Goal: Task Accomplishment & Management: Complete application form

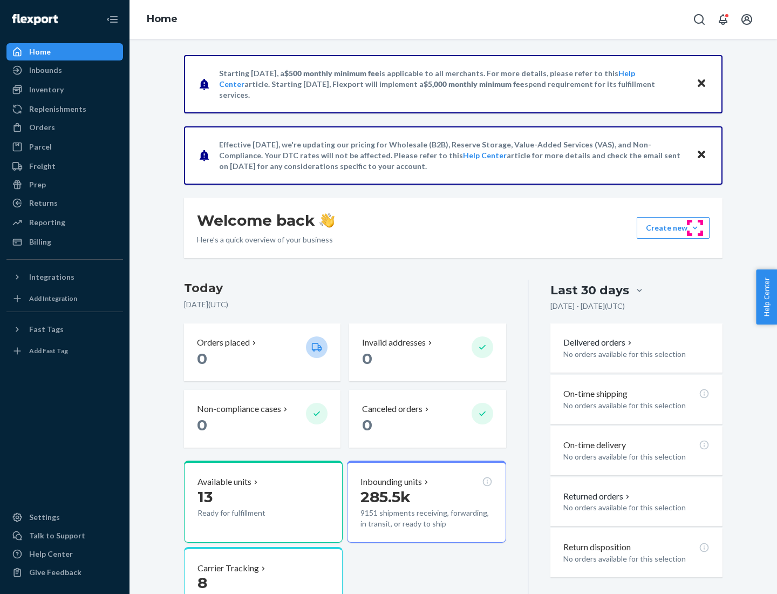
click at [695, 228] on button "Create new Create new inbound Create new order Create new product" at bounding box center [673, 228] width 73 height 22
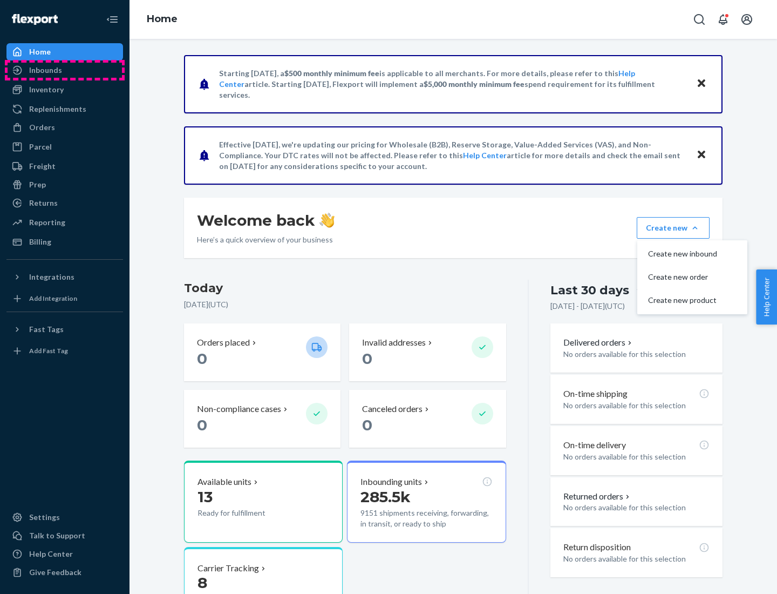
click at [65, 70] on div "Inbounds" at bounding box center [65, 70] width 114 height 15
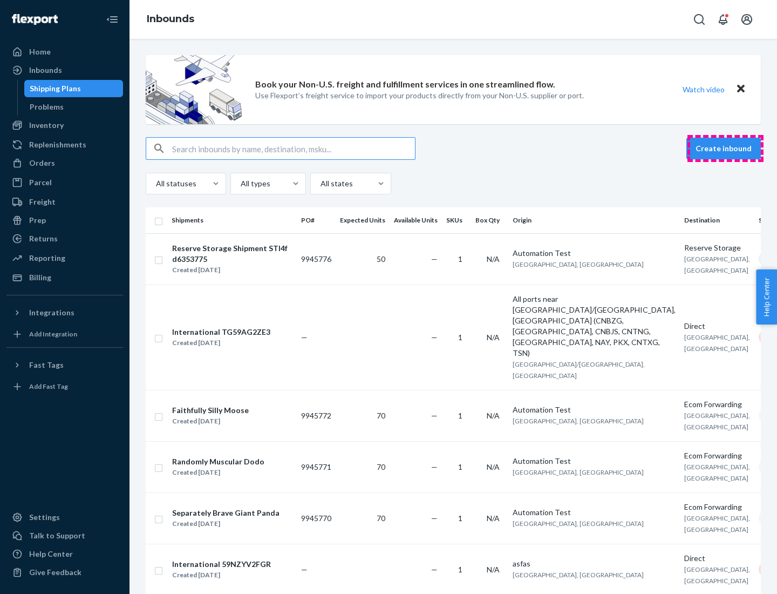
click at [726, 148] on button "Create inbound" at bounding box center [724, 149] width 74 height 22
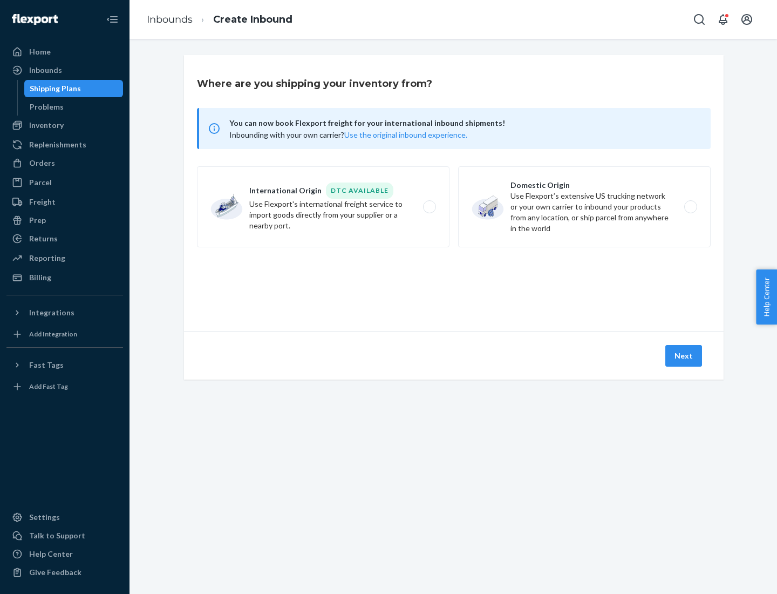
click at [585, 207] on label "Domestic Origin Use Flexport’s extensive US trucking network or your own carrie…" at bounding box center [584, 206] width 253 height 81
click at [690, 207] on input "Domestic Origin Use Flexport’s extensive US trucking network or your own carrie…" at bounding box center [693, 207] width 7 height 7
radio input "true"
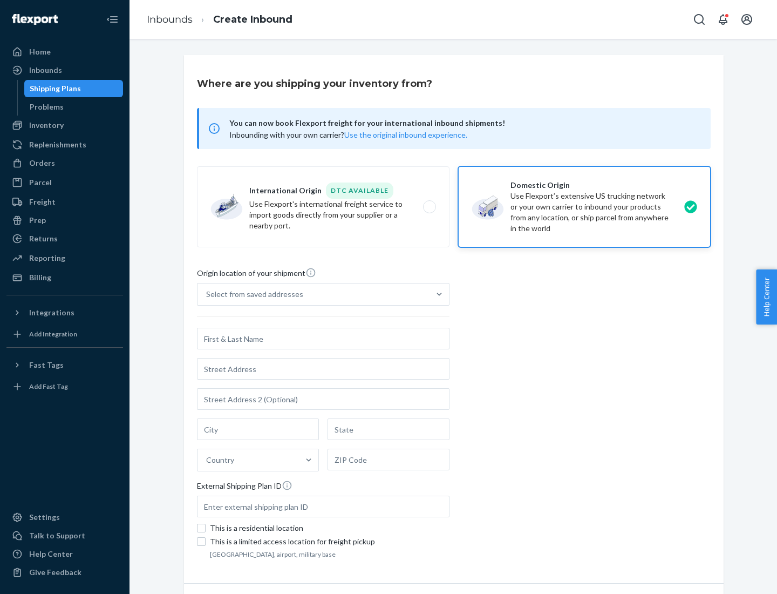
click at [252, 294] on div "Select from saved addresses" at bounding box center [254, 294] width 97 height 11
click at [207, 294] on input "Select from saved addresses" at bounding box center [206, 294] width 1 height 11
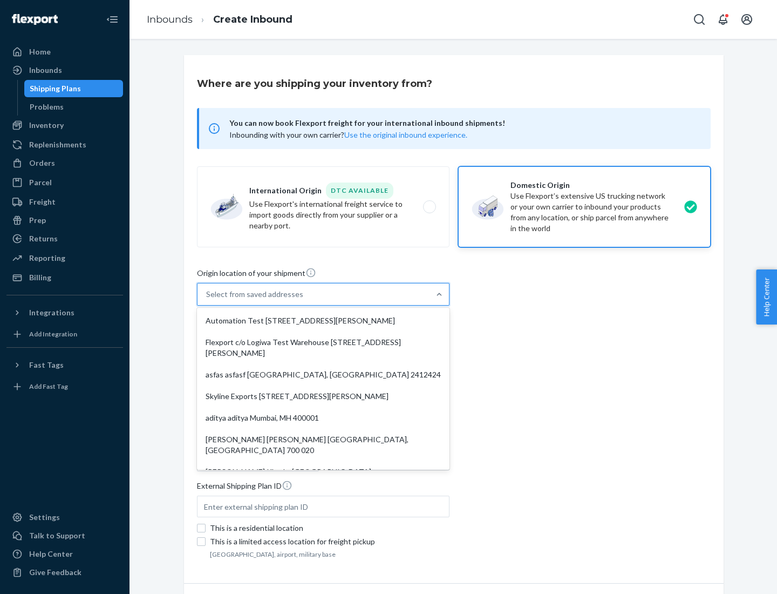
scroll to position [4, 0]
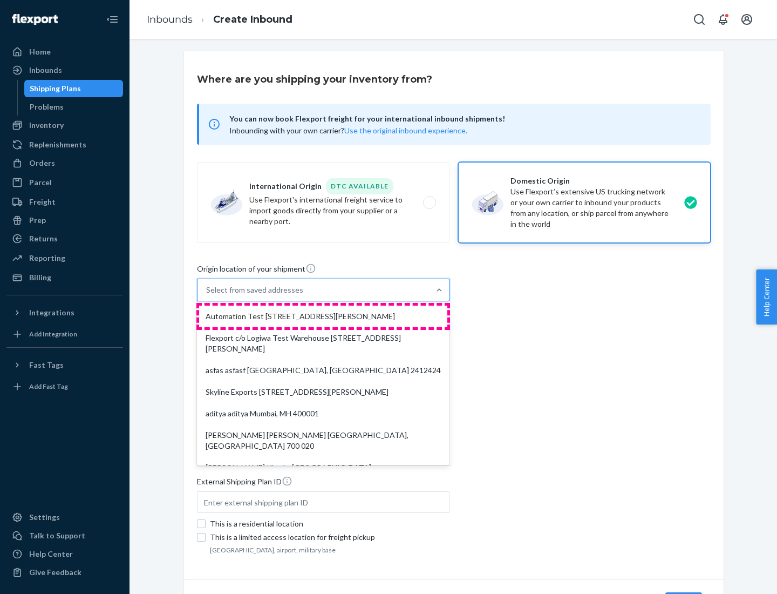
click at [323, 316] on div "Automation Test [STREET_ADDRESS][PERSON_NAME]" at bounding box center [323, 317] width 248 height 22
click at [207, 295] on input "option Automation Test [STREET_ADDRESS][PERSON_NAME]. 9 results available. Use …" at bounding box center [206, 289] width 1 height 11
type input "Automation Test"
type input "9th Floor"
type input "[GEOGRAPHIC_DATA]"
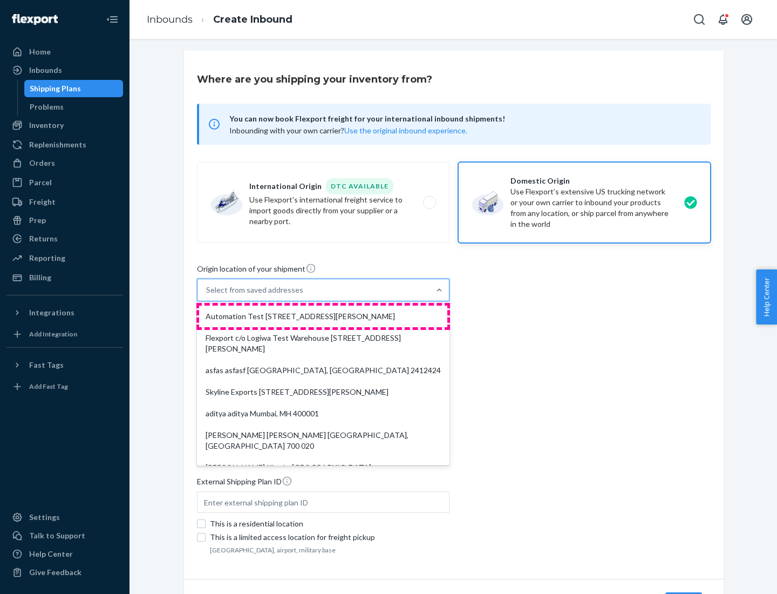
type input "CA"
type input "94104"
type input "[STREET_ADDRESS][PERSON_NAME]"
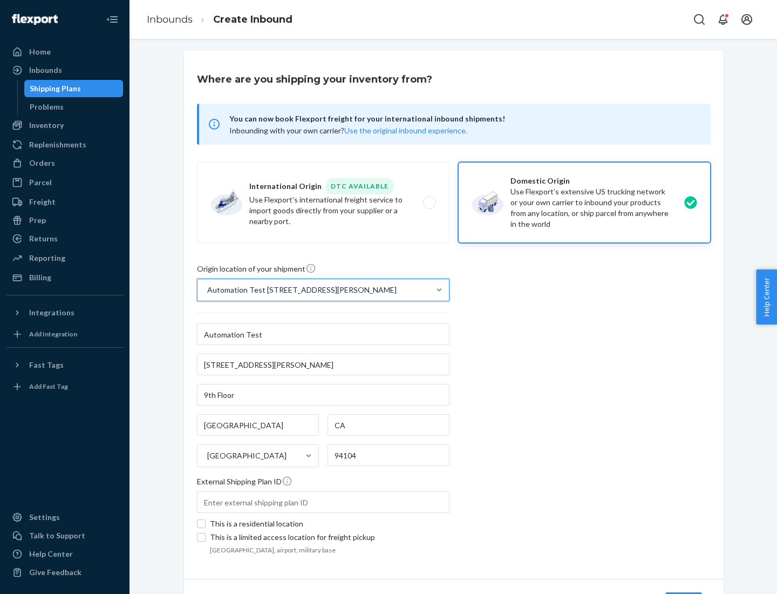
scroll to position [63, 0]
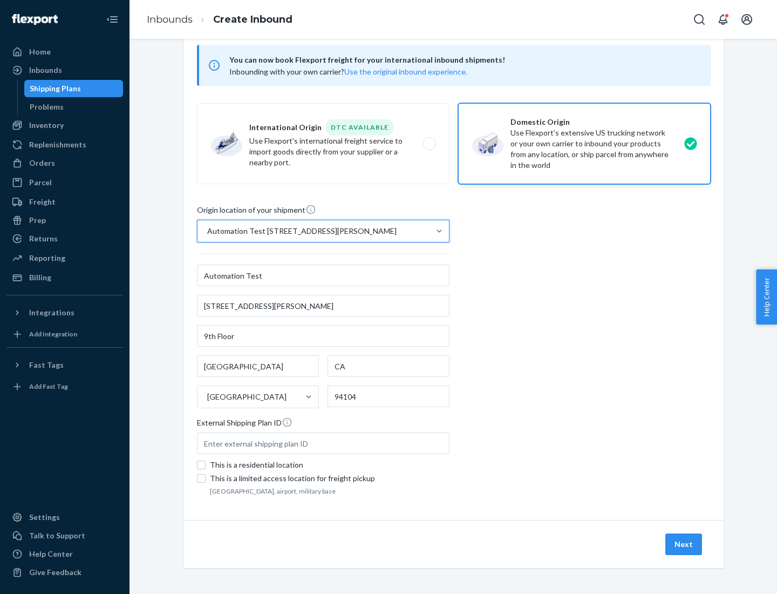
click at [685, 544] on button "Next" at bounding box center [684, 544] width 37 height 22
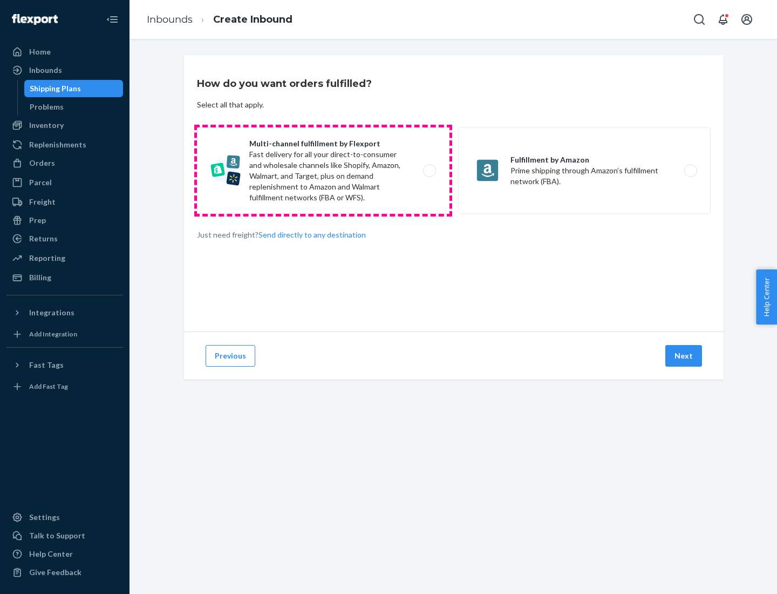
click at [323, 171] on label "Multi-channel fulfillment by Flexport Fast delivery for all your direct-to-cons…" at bounding box center [323, 170] width 253 height 86
click at [429, 171] on input "Multi-channel fulfillment by Flexport Fast delivery for all your direct-to-cons…" at bounding box center [432, 170] width 7 height 7
radio input "true"
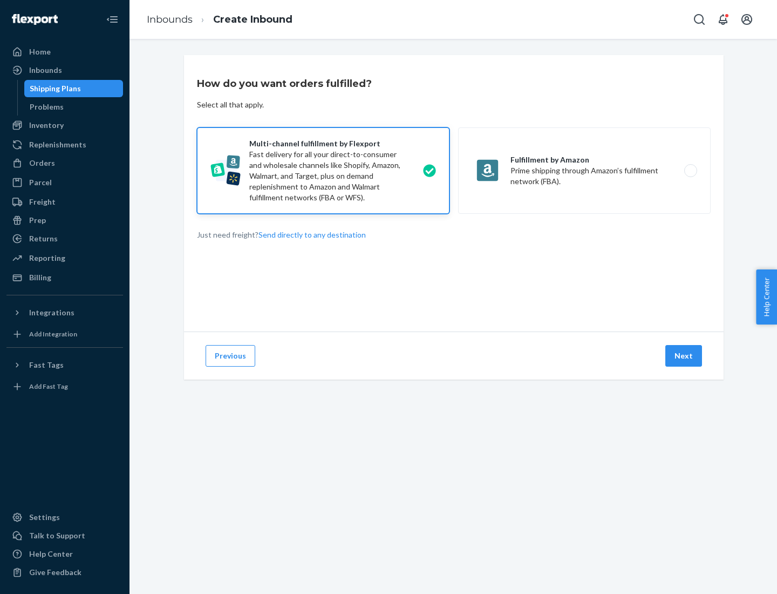
click at [685, 356] on button "Next" at bounding box center [684, 356] width 37 height 22
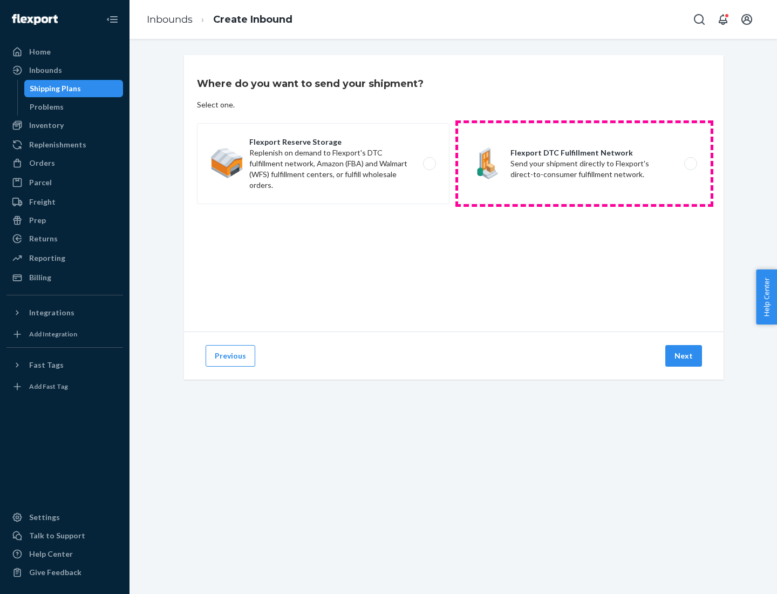
click at [585, 164] on label "Flexport DTC Fulfillment Network Send your shipment directly to Flexport's dire…" at bounding box center [584, 163] width 253 height 81
click at [690, 164] on input "Flexport DTC Fulfillment Network Send your shipment directly to Flexport's dire…" at bounding box center [693, 163] width 7 height 7
radio input "true"
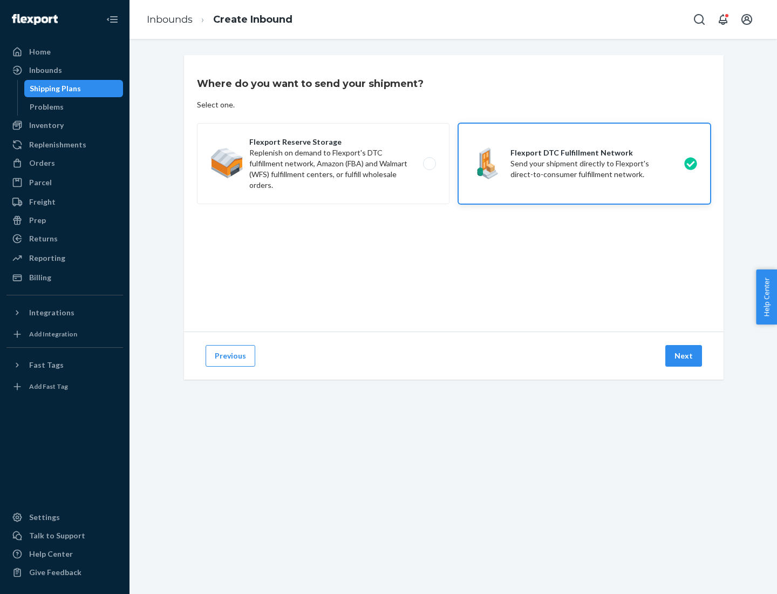
click at [685, 356] on button "Next" at bounding box center [684, 356] width 37 height 22
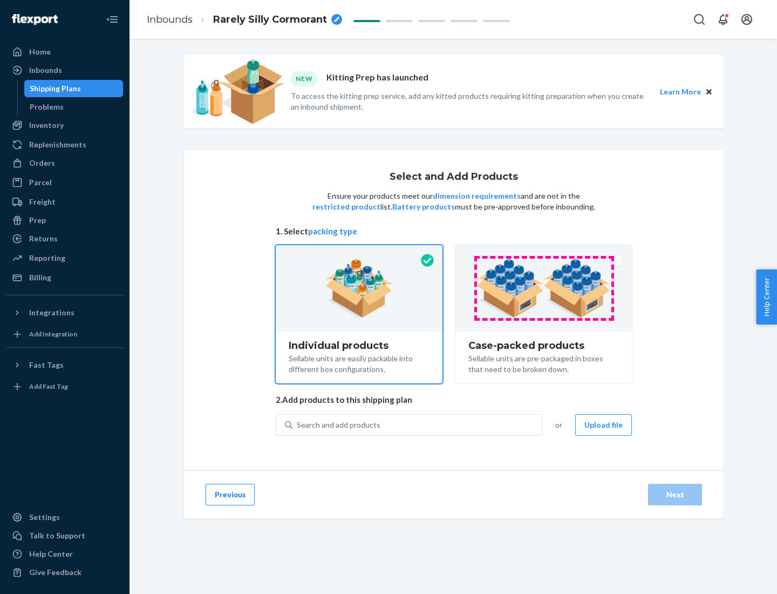
click at [544, 288] on img at bounding box center [544, 288] width 134 height 59
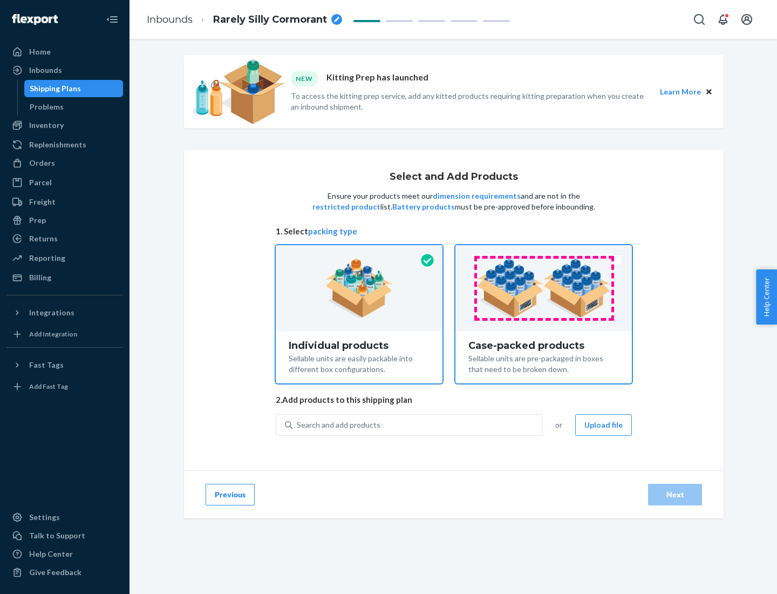
click at [544, 252] on input "Case-packed products Sellable units are pre-packaged in boxes that need to be b…" at bounding box center [543, 248] width 7 height 7
radio input "true"
radio input "false"
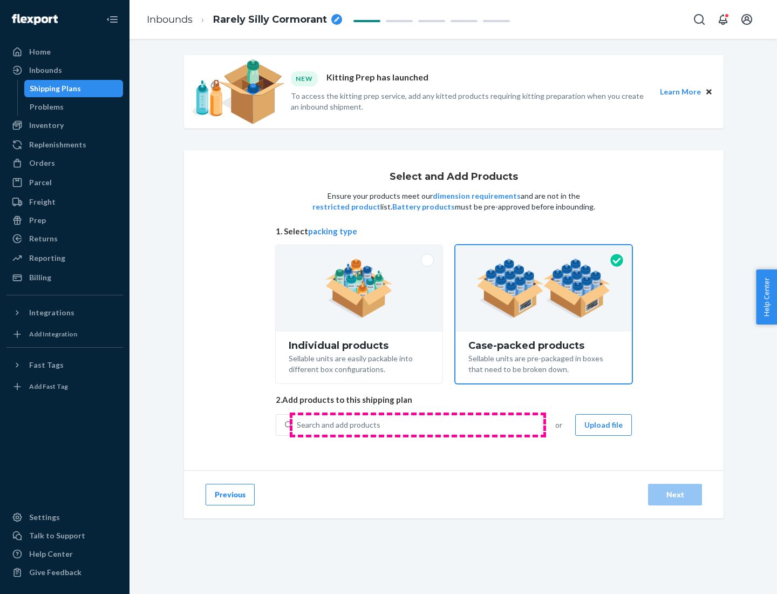
click at [418, 424] on div "Search and add products" at bounding box center [417, 424] width 249 height 19
click at [298, 424] on input "Search and add products" at bounding box center [297, 424] width 1 height 11
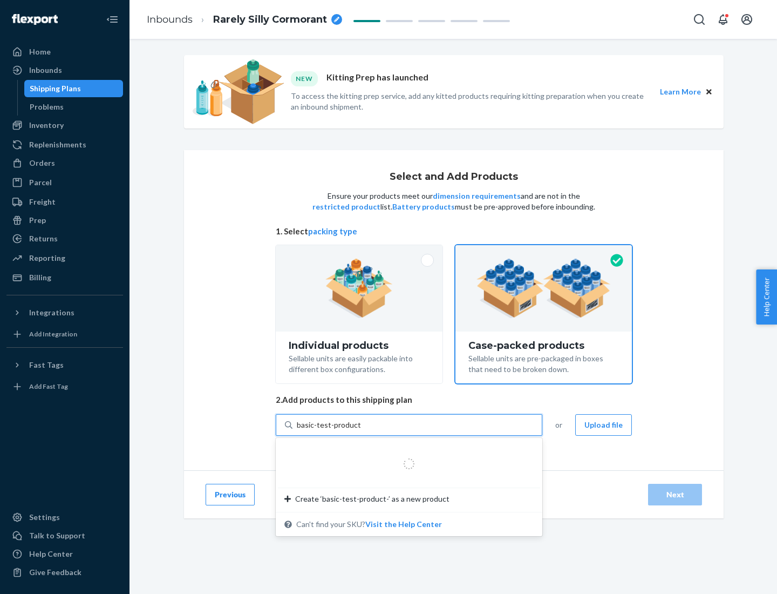
type input "basic-test-product-1"
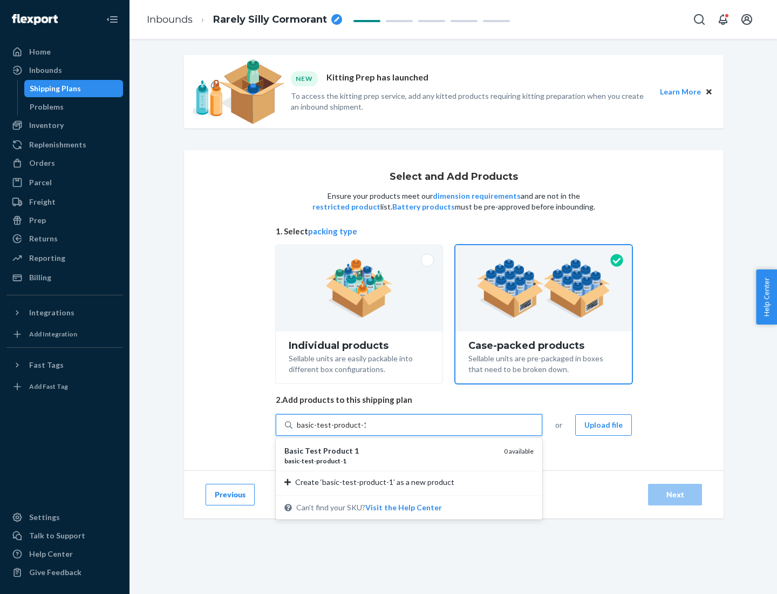
click at [390, 460] on div "basic - test - product - 1" at bounding box center [389, 460] width 211 height 9
click at [366, 430] on input "basic-test-product-1" at bounding box center [331, 424] width 69 height 11
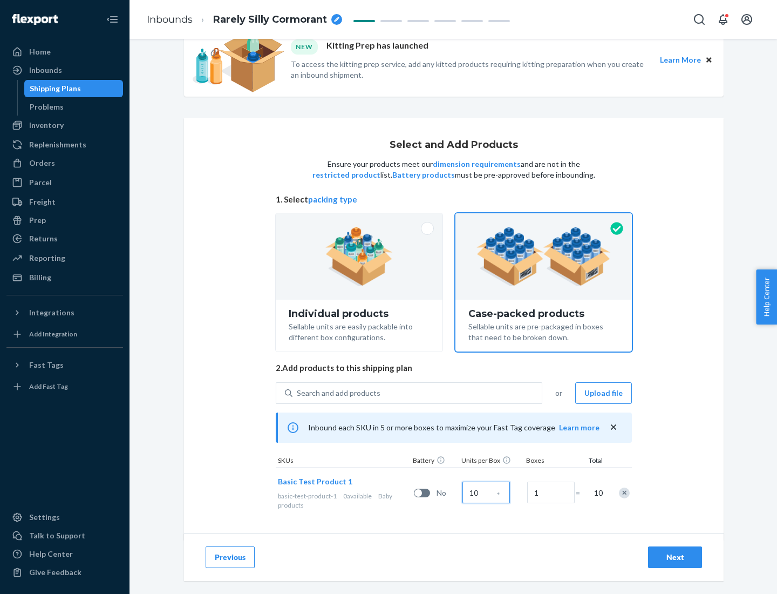
scroll to position [39, 0]
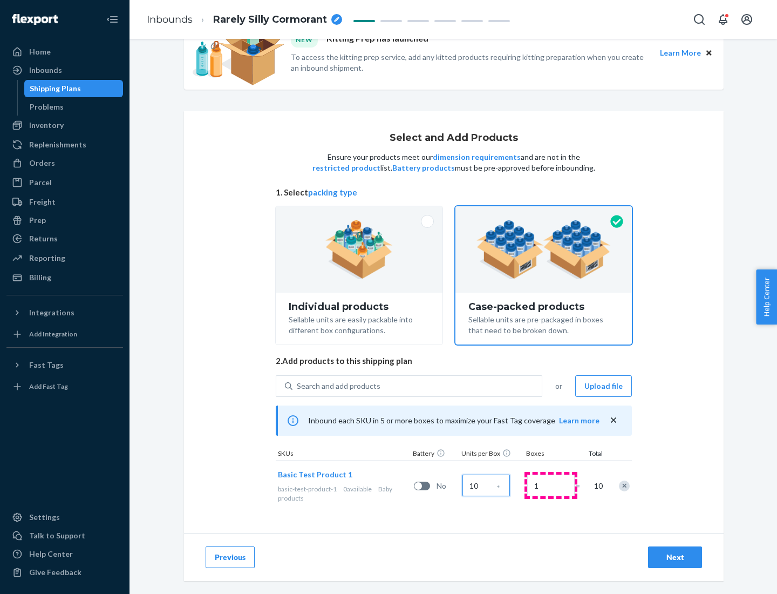
type input "10"
type input "7"
click at [675, 557] on div "Next" at bounding box center [676, 557] width 36 height 11
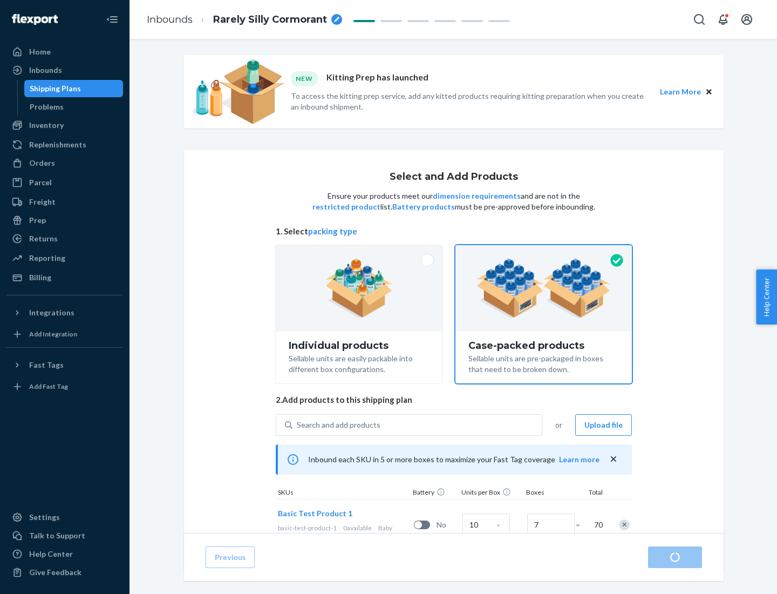
radio input "true"
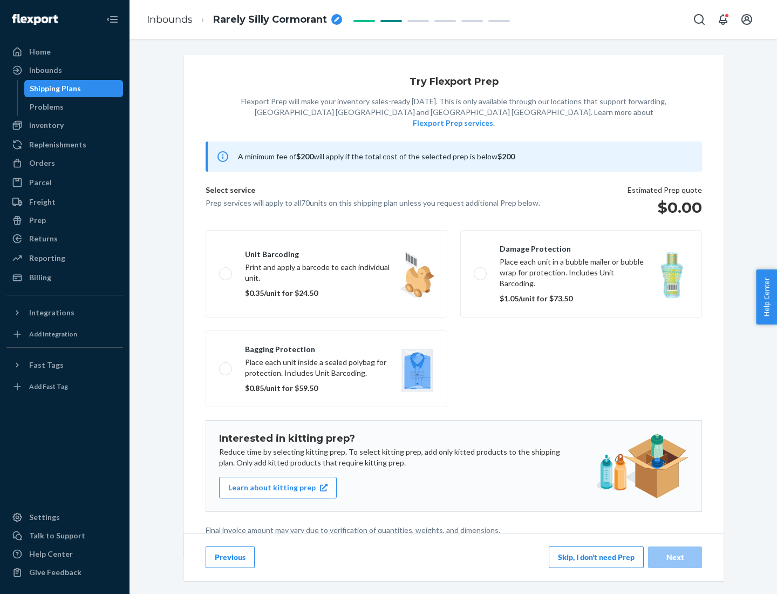
scroll to position [3, 0]
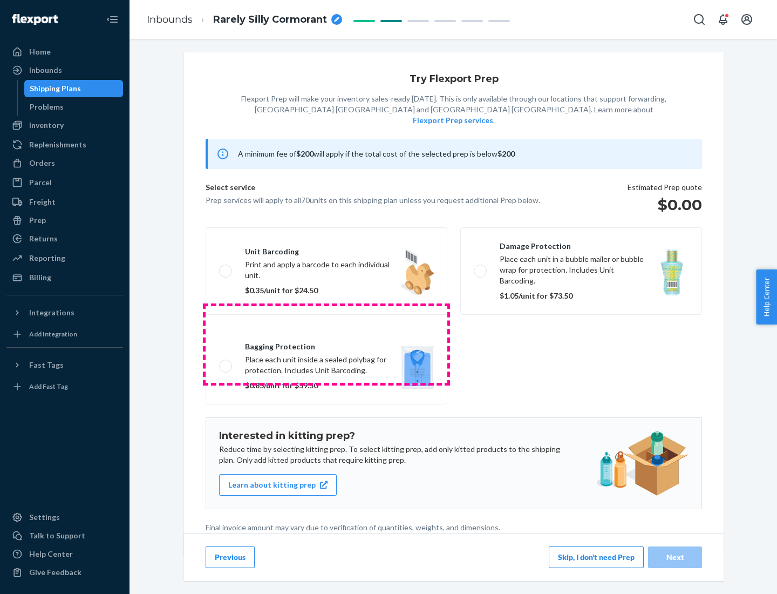
click at [327, 344] on label "Bagging protection Place each unit inside a sealed polybag for protection. Incl…" at bounding box center [327, 366] width 242 height 77
click at [226, 362] on input "Bagging protection Place each unit inside a sealed polybag for protection. Incl…" at bounding box center [222, 365] width 7 height 7
checkbox input "true"
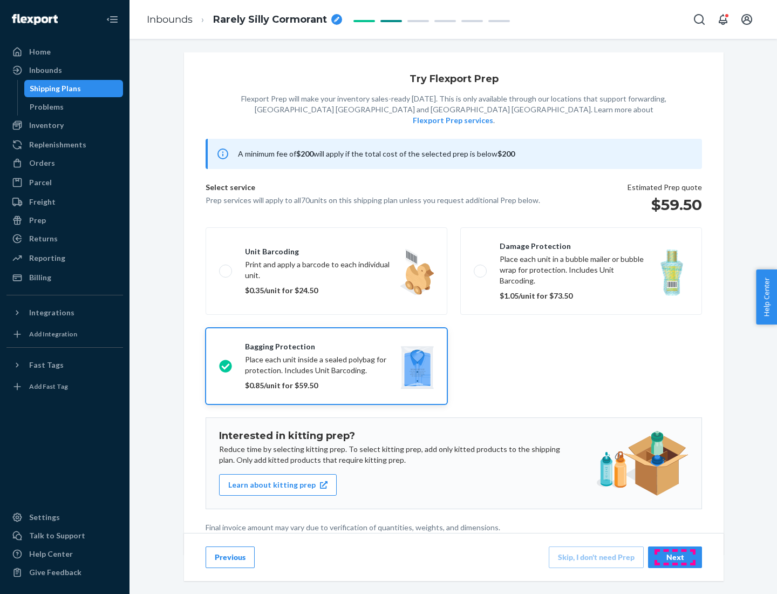
click at [675, 557] on div "Next" at bounding box center [676, 557] width 36 height 11
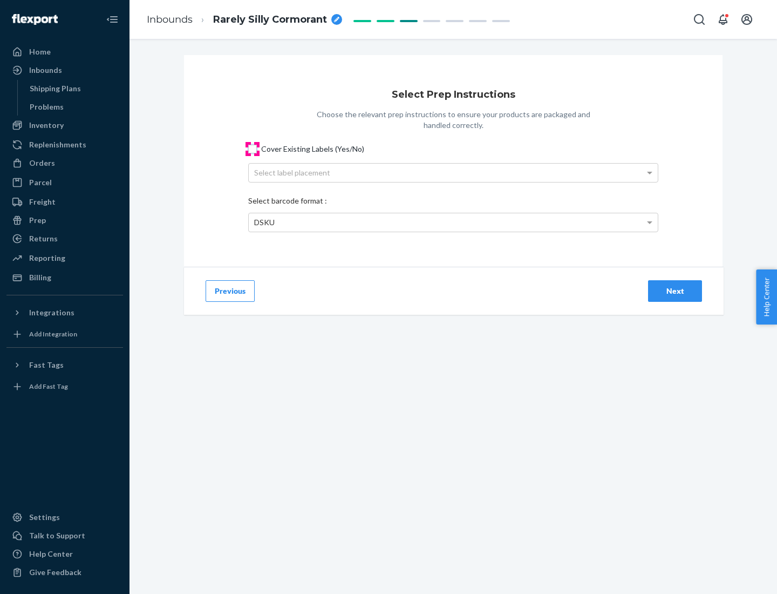
click at [253, 148] on input "Cover Existing Labels (Yes/No)" at bounding box center [252, 149] width 9 height 9
checkbox input "true"
click at [453, 172] on div "Select label placement" at bounding box center [453, 173] width 409 height 18
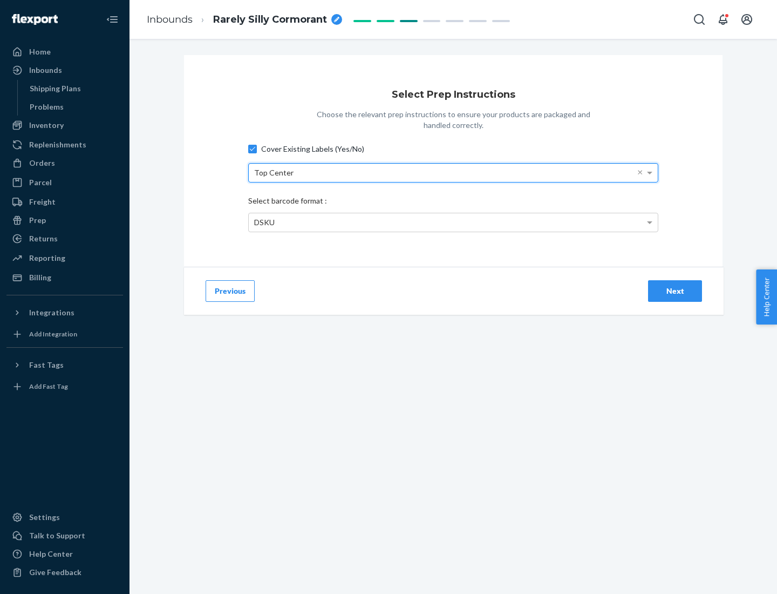
click at [453, 222] on div "DSKU" at bounding box center [453, 222] width 409 height 18
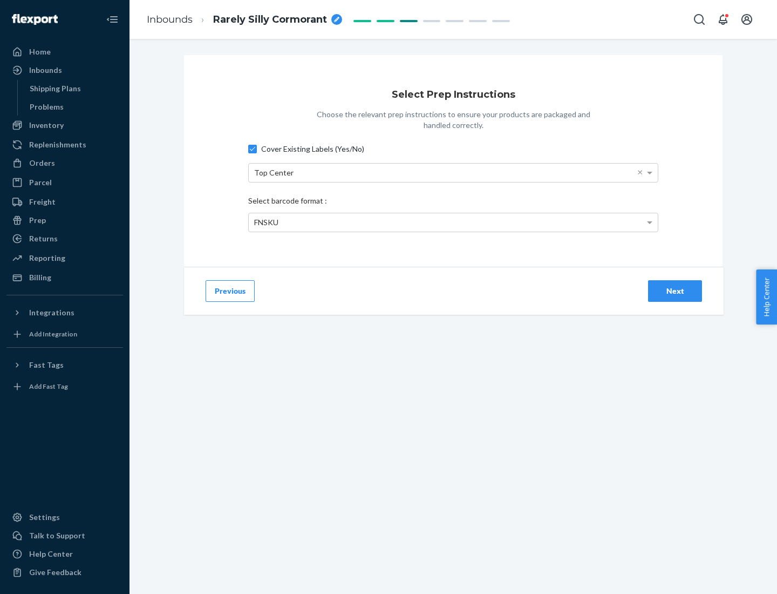
click at [675, 290] on div "Next" at bounding box center [676, 291] width 36 height 11
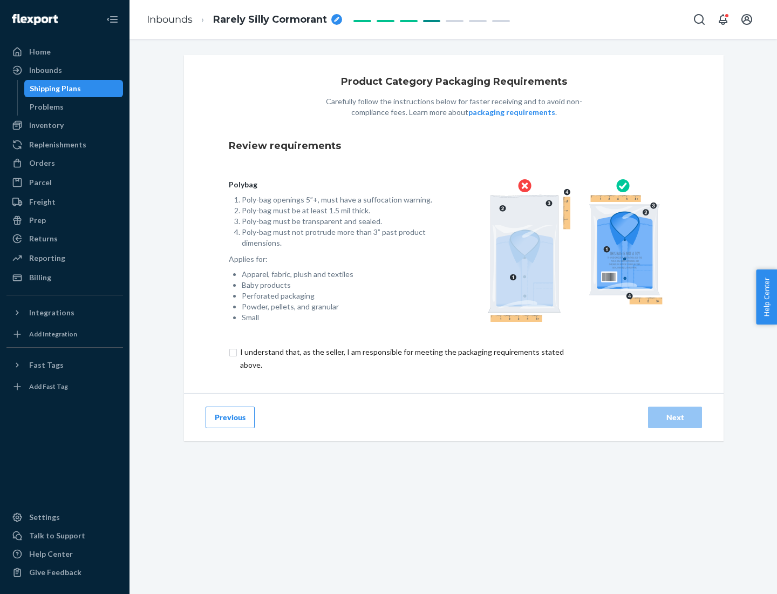
click at [401, 358] on input "checkbox" at bounding box center [408, 358] width 359 height 26
checkbox input "true"
click at [675, 417] on div "Next" at bounding box center [676, 417] width 36 height 11
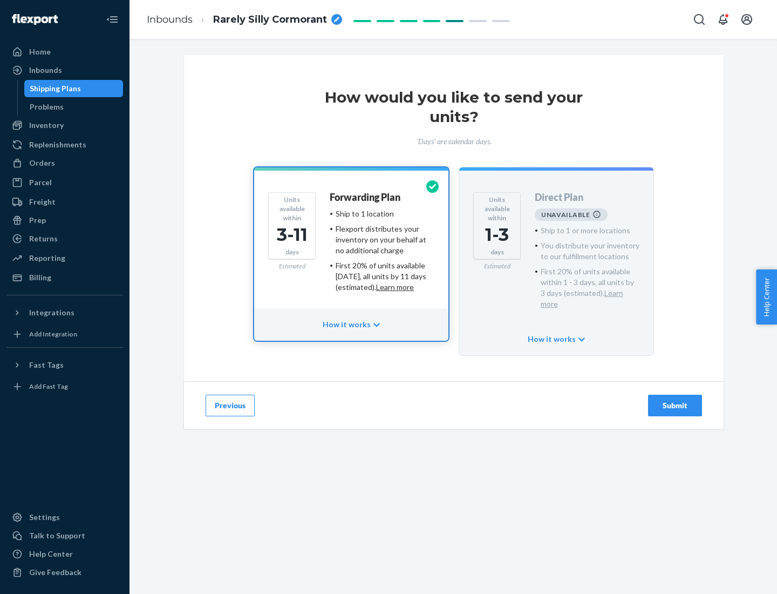
click at [366, 197] on h4 "Forwarding Plan" at bounding box center [365, 197] width 71 height 11
click at [675, 400] on div "Submit" at bounding box center [676, 405] width 36 height 11
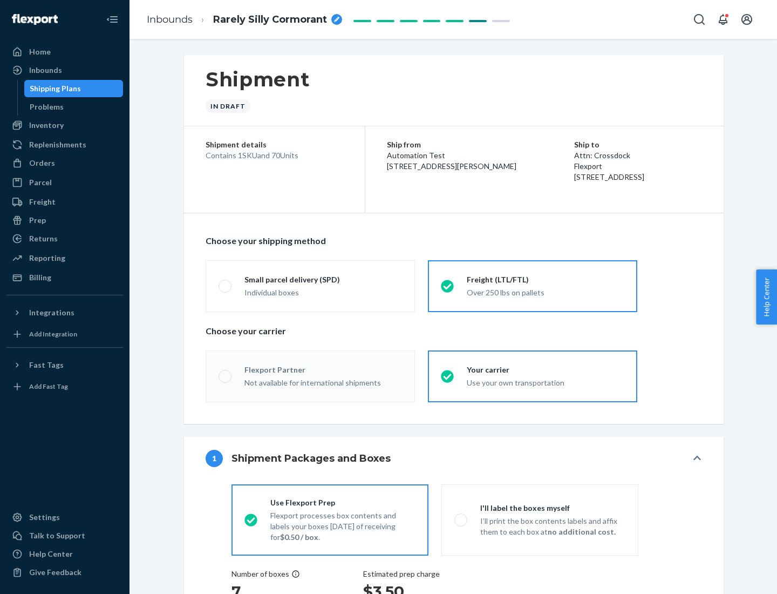
radio input "true"
radio input "false"
radio input "true"
radio input "false"
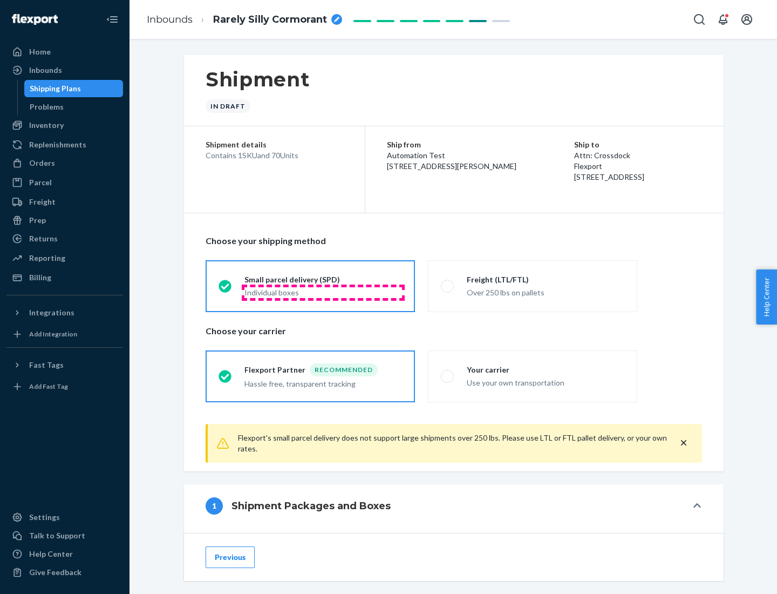
click at [323, 292] on div "Individual boxes" at bounding box center [324, 292] width 158 height 11
click at [226, 289] on input "Small parcel delivery (SPD) Individual boxes" at bounding box center [222, 285] width 7 height 7
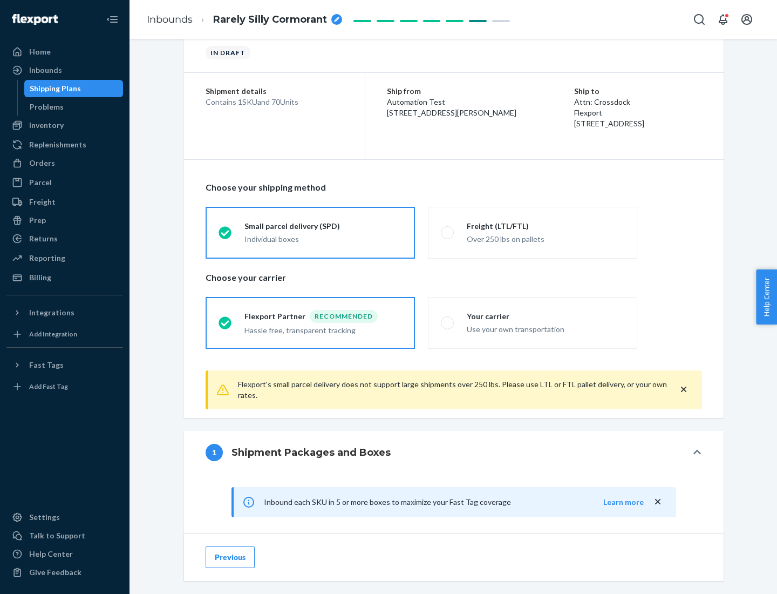
click at [323, 316] on div "Recommended" at bounding box center [344, 316] width 68 height 13
click at [226, 319] on input "Flexport Partner Recommended Hassle free, transparent tracking" at bounding box center [222, 322] width 7 height 7
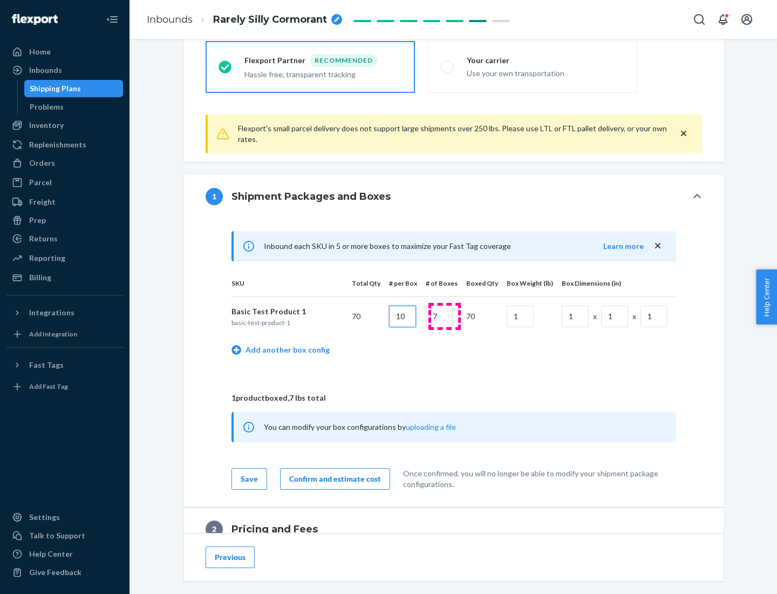
type input "10"
type input "7"
type input "1"
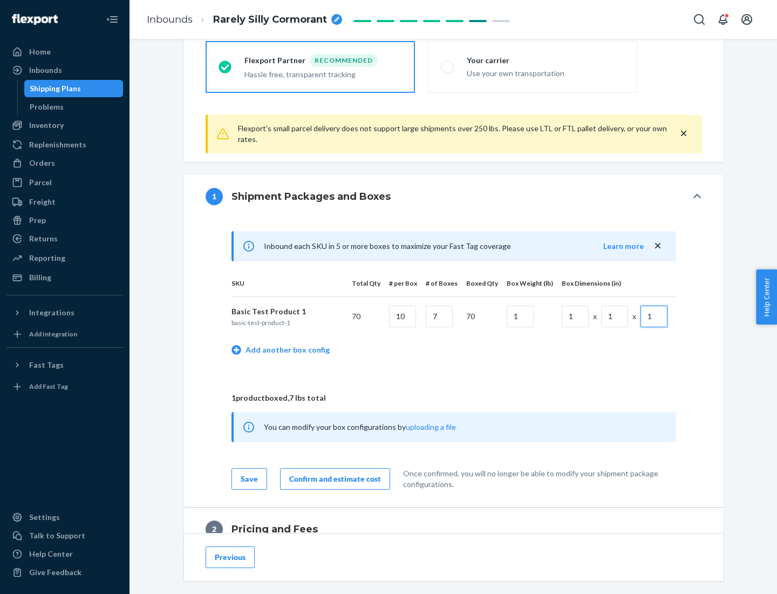
scroll to position [472, 0]
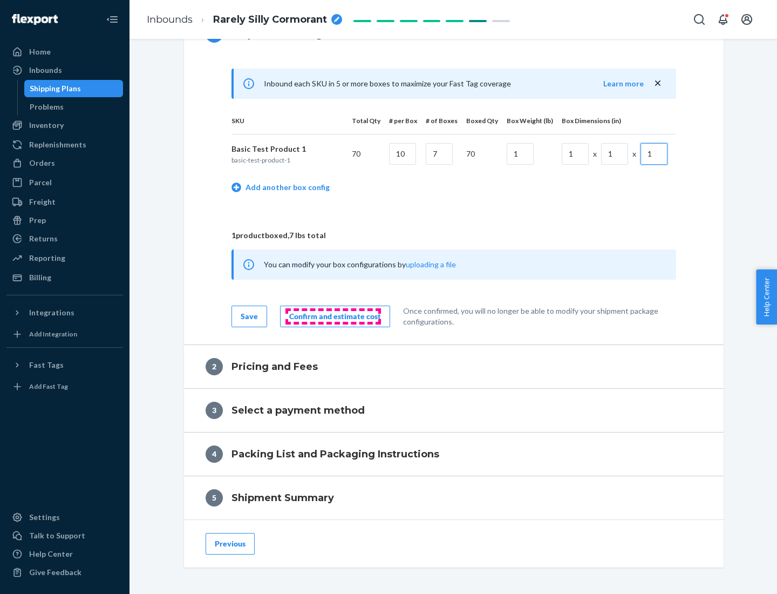
type input "1"
click at [333, 316] on div "Confirm and estimate cost" at bounding box center [335, 316] width 92 height 11
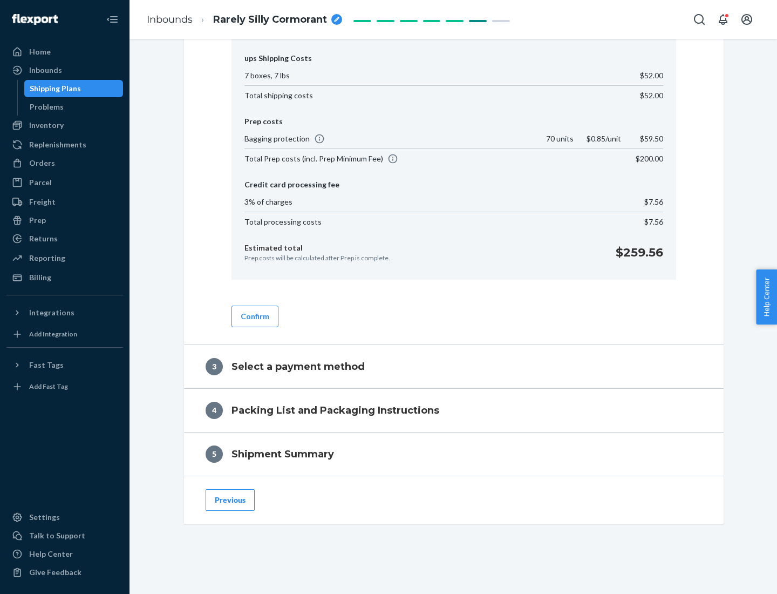
click at [254, 316] on button "Confirm" at bounding box center [255, 317] width 47 height 22
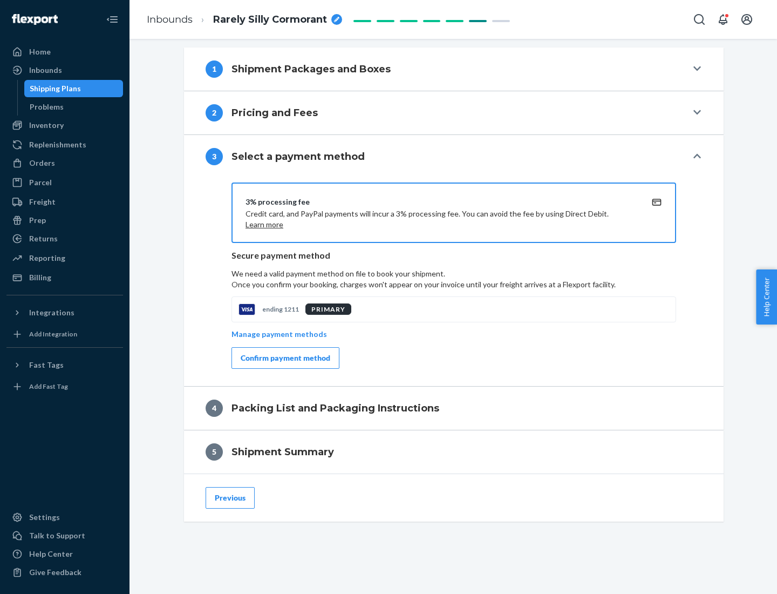
scroll to position [437, 0]
click at [284, 358] on div "Confirm payment method" at bounding box center [286, 358] width 90 height 11
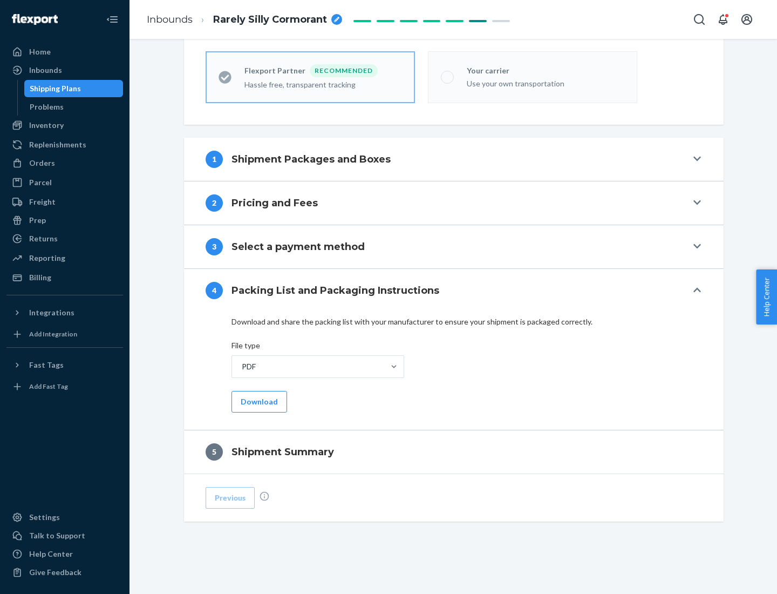
scroll to position [299, 0]
click at [258, 401] on button "Download" at bounding box center [260, 402] width 56 height 22
